Goal: Check status: Check status

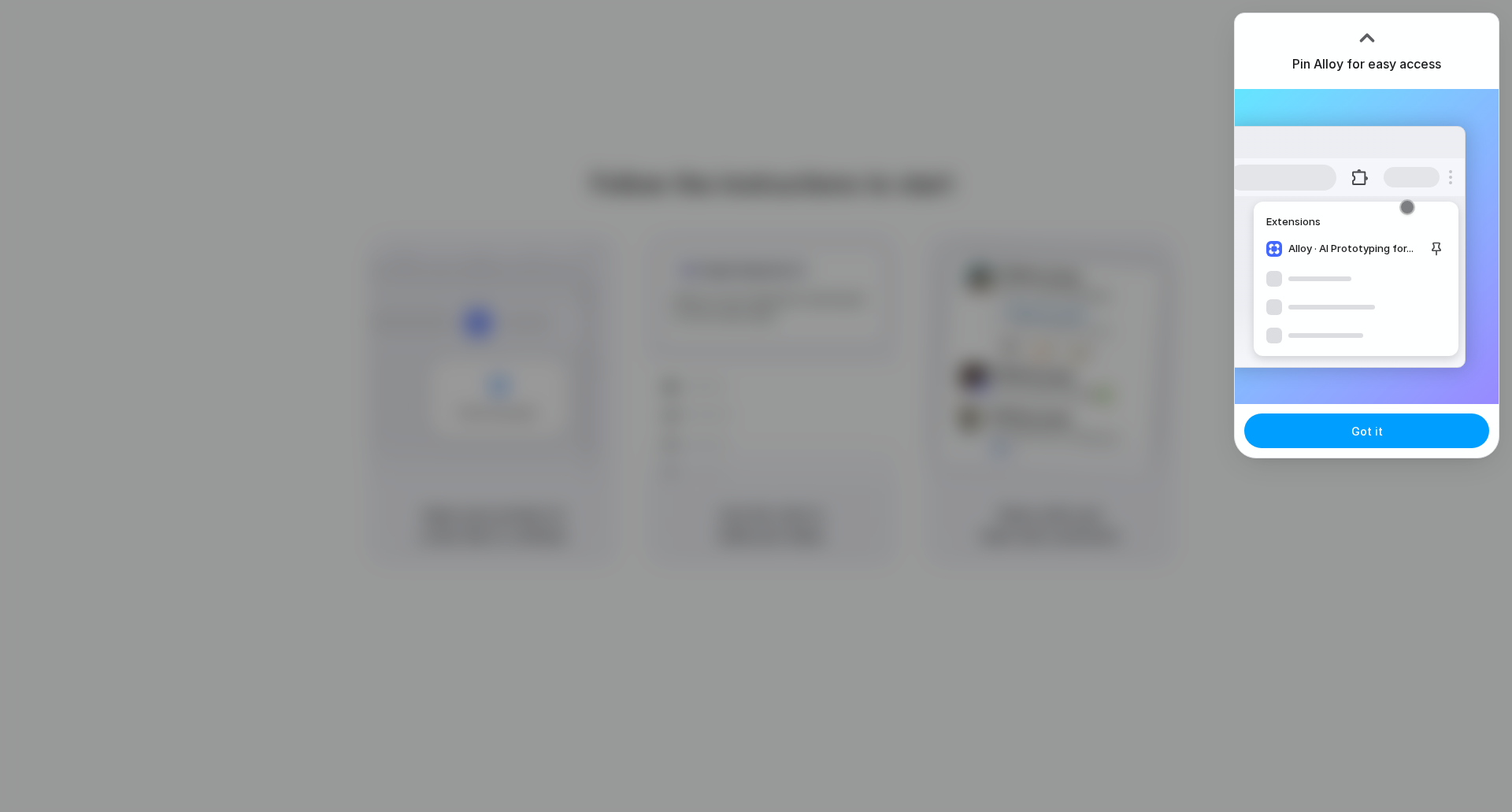
click at [1363, 443] on button "Got it" at bounding box center [1367, 431] width 245 height 35
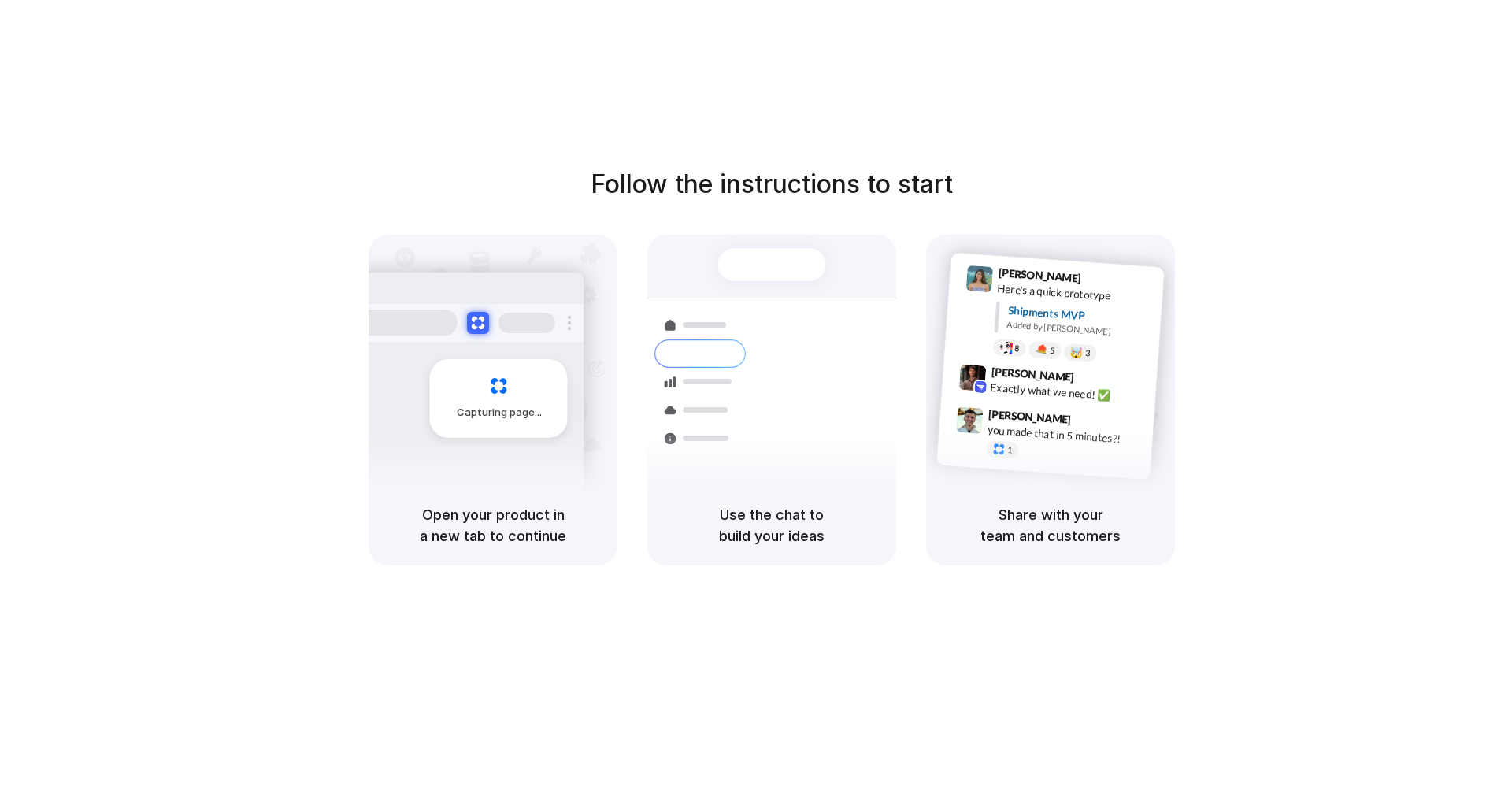
click at [756, 406] on div at bounding box center [756, 406] width 0 height 0
click at [755, 454] on div "Container from [GEOGRAPHIC_DATA] 40ft • ETA [DATE] • In transit Express deliver…" at bounding box center [830, 471] width 167 height 221
